Goal: Find contact information: Obtain details needed to contact an individual or organization

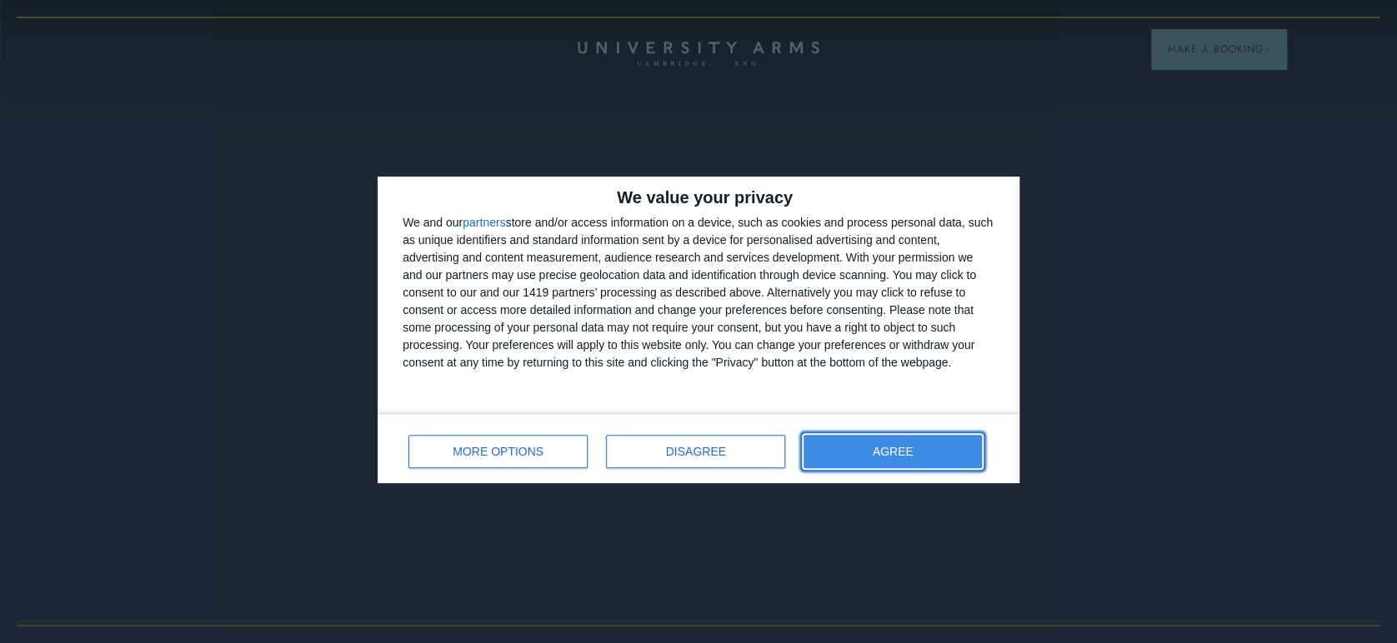
click at [934, 446] on button "AGREE" at bounding box center [892, 451] width 178 height 33
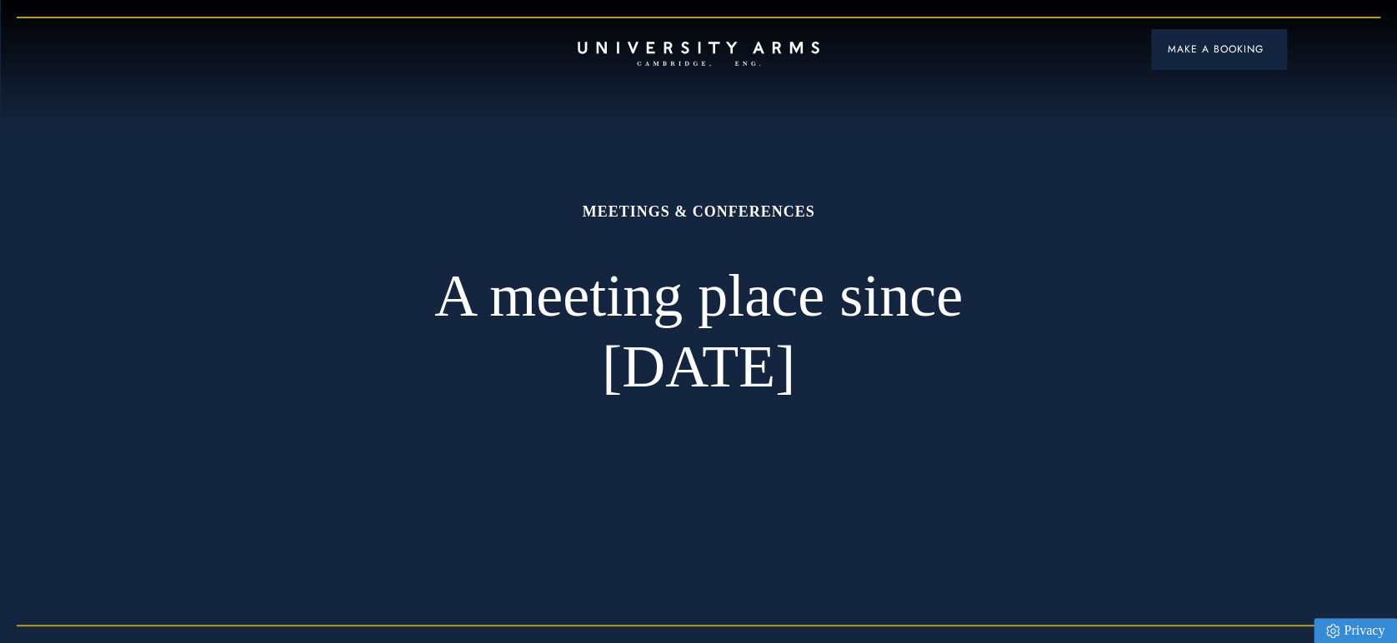
click at [1247, 53] on span "Make a Booking" at bounding box center [1219, 49] width 102 height 15
click at [1209, 48] on span "Make a Booking" at bounding box center [1219, 49] width 102 height 15
click at [1229, 48] on span "Make a Booking" at bounding box center [1219, 49] width 102 height 15
click at [1192, 46] on span "Make a Booking" at bounding box center [1219, 49] width 102 height 15
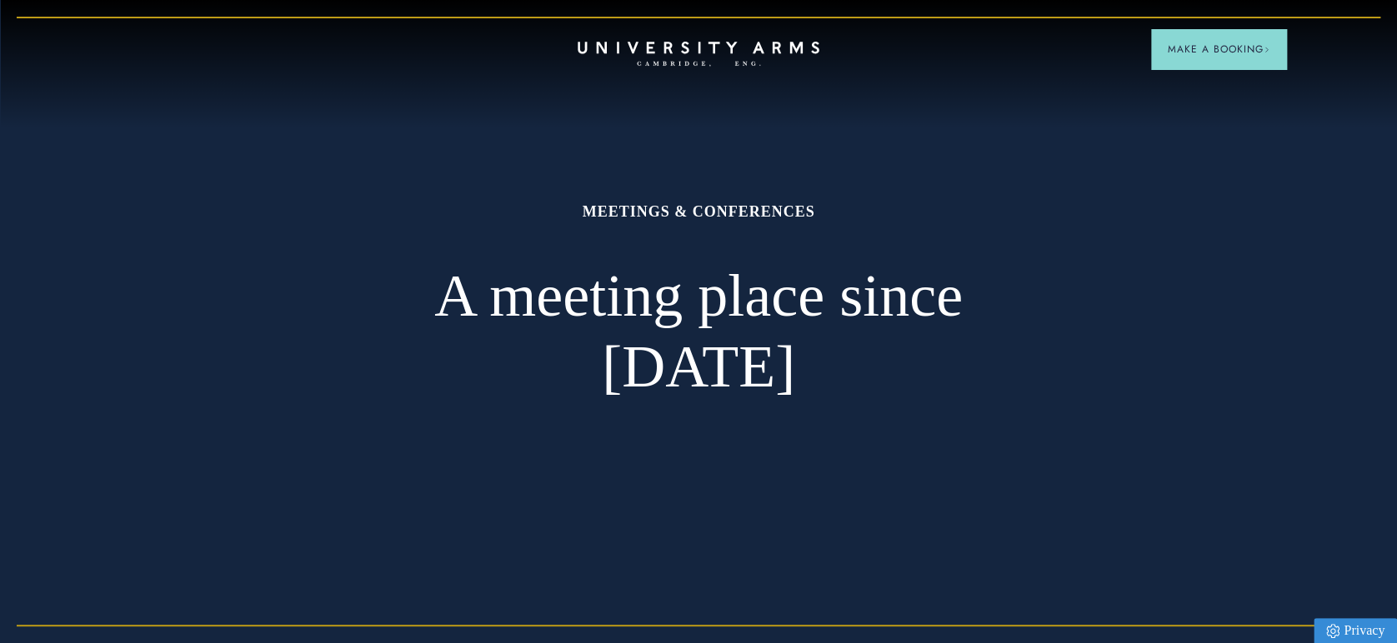
drag, startPoint x: 1233, startPoint y: 43, endPoint x: 990, endPoint y: 157, distance: 267.7
click at [990, 157] on div "MEETINGS & CONFERENCES A meeting place since 1834" at bounding box center [698, 321] width 667 height 643
click at [1253, 47] on span "Make a Booking" at bounding box center [1219, 49] width 102 height 15
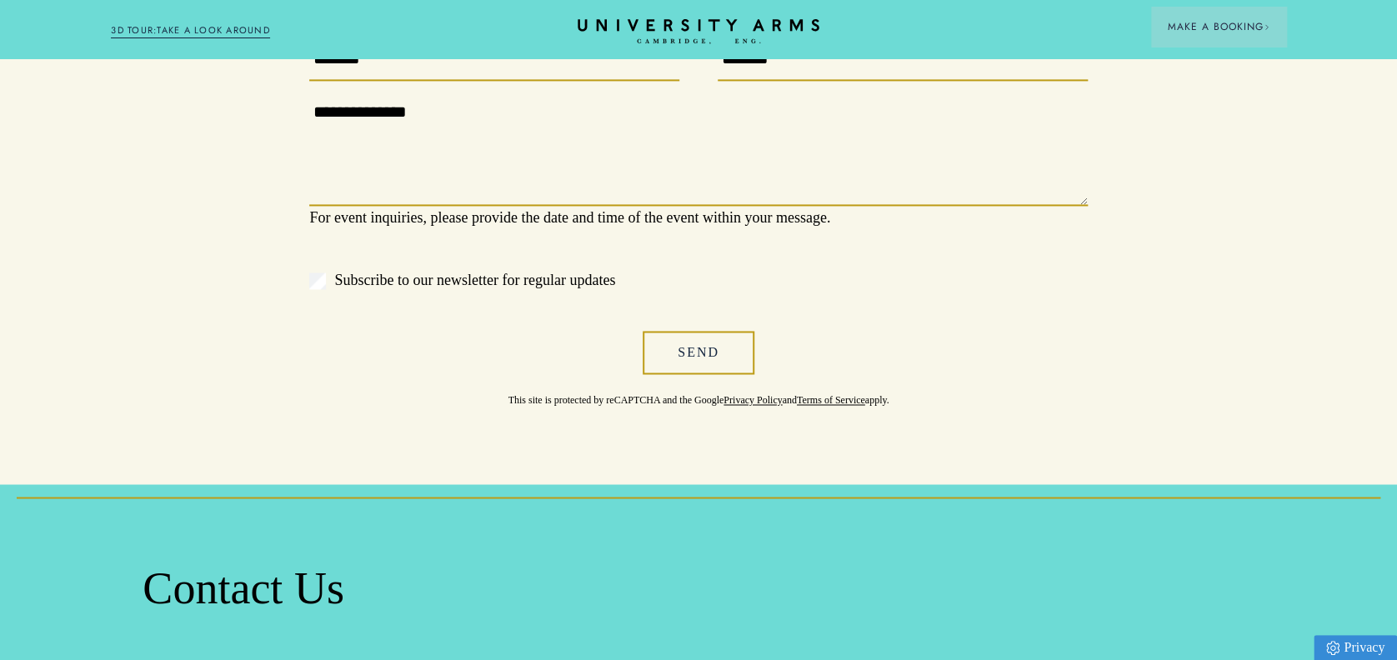
scroll to position [1380, 0]
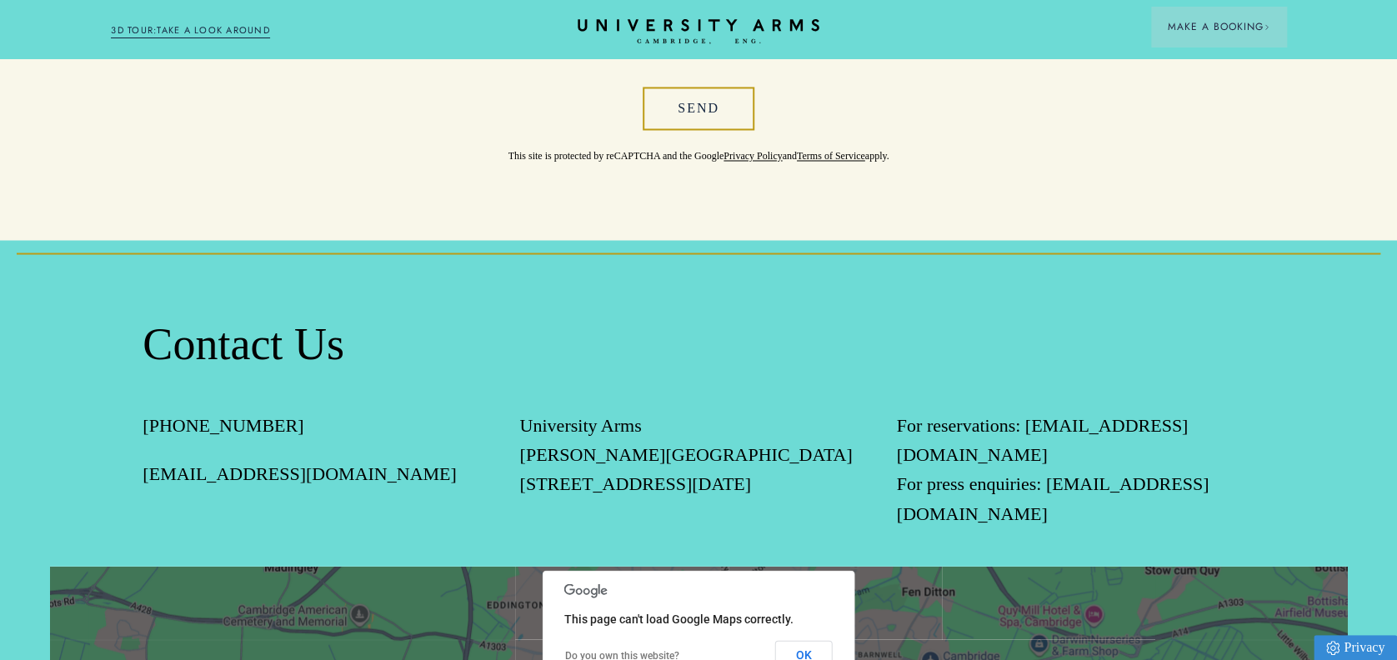
drag, startPoint x: 385, startPoint y: 468, endPoint x: 145, endPoint y: 493, distance: 241.3
click at [145, 493] on div "[PHONE_NUMBER] [EMAIL_ADDRESS][DOMAIN_NAME]" at bounding box center [322, 488] width 358 height 156
copy link "[EMAIL_ADDRESS][DOMAIN_NAME]"
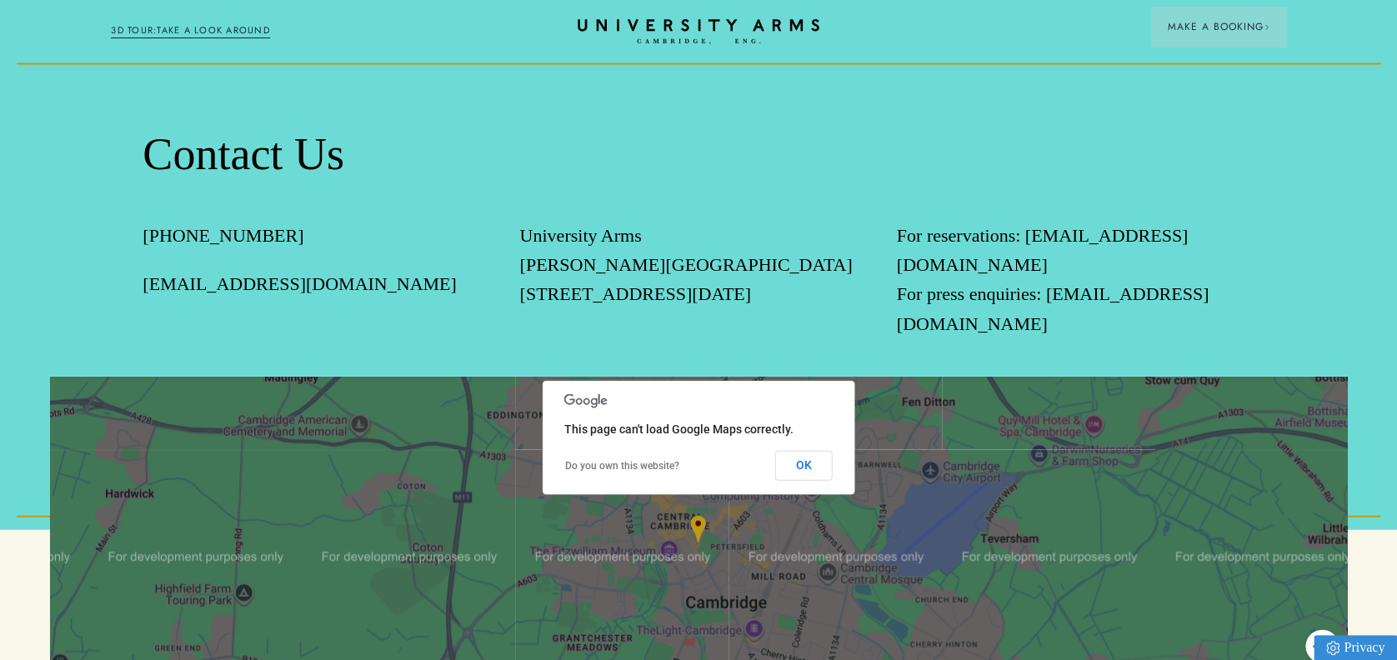
scroll to position [0, 0]
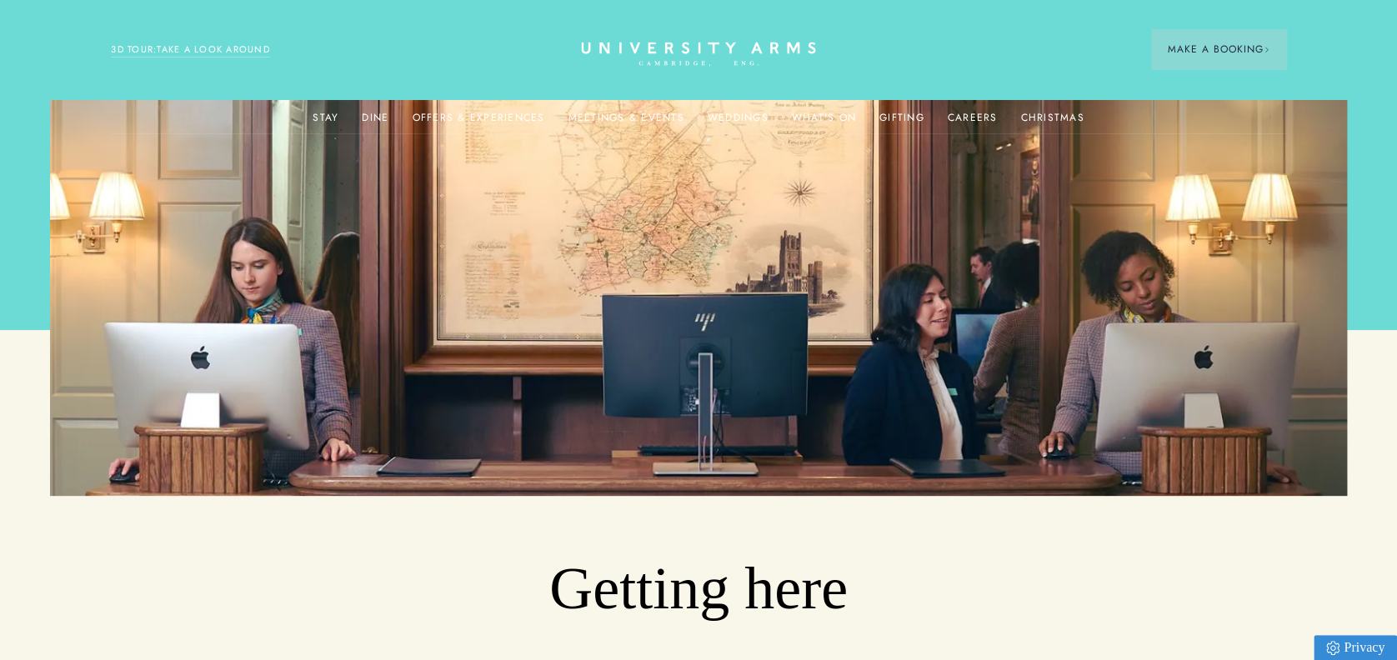
click at [673, 46] on icon "CAMBRIDGE’S LEADING LUXURY HOTEL SINCE [DATE]" at bounding box center [698, 54] width 234 height 25
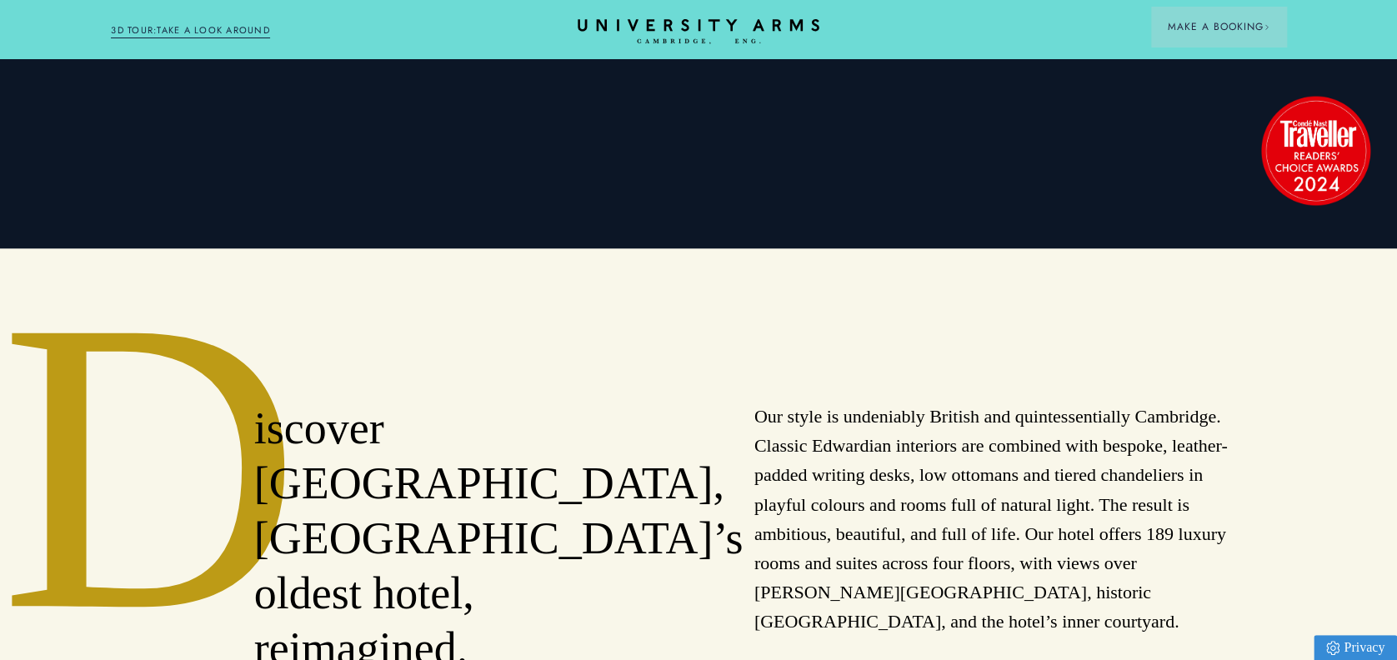
scroll to position [369, 0]
